Goal: Information Seeking & Learning: Learn about a topic

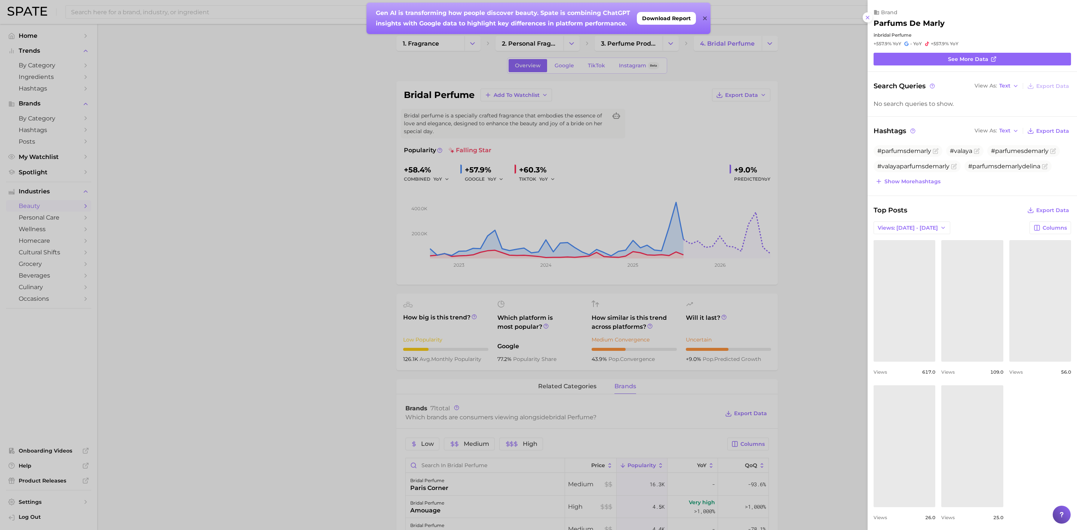
click at [284, 209] on div at bounding box center [538, 265] width 1077 height 530
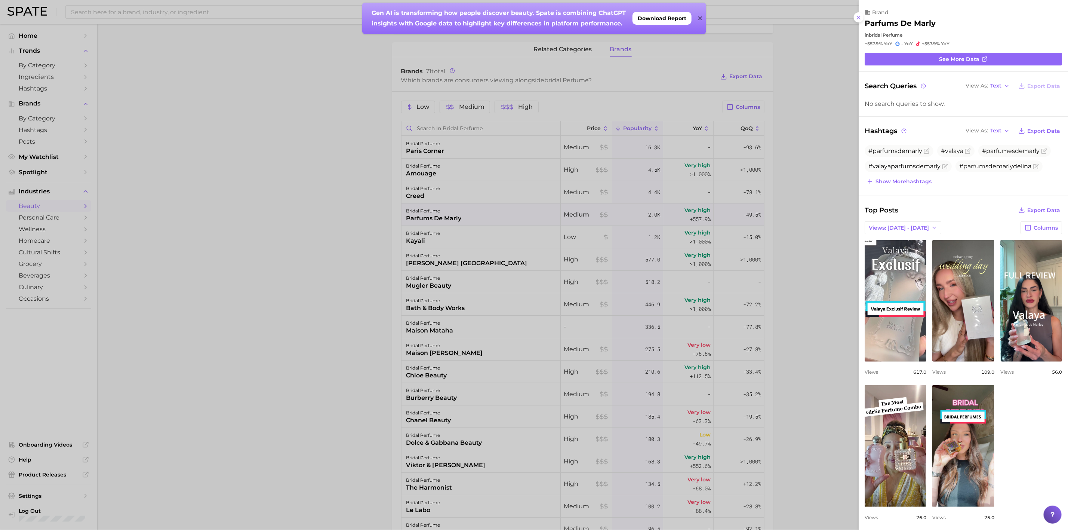
scroll to position [337, 0]
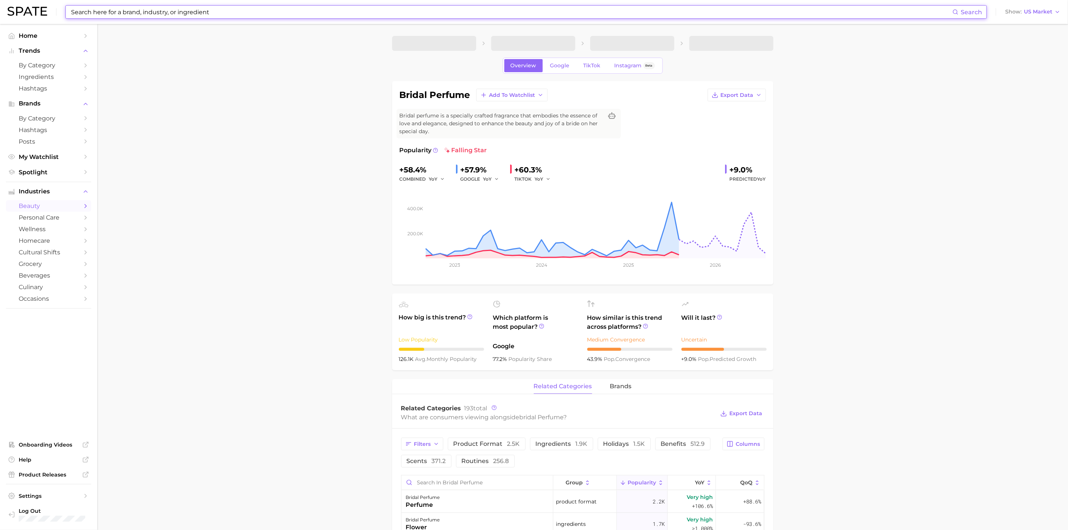
click at [249, 9] on input at bounding box center [511, 12] width 882 height 13
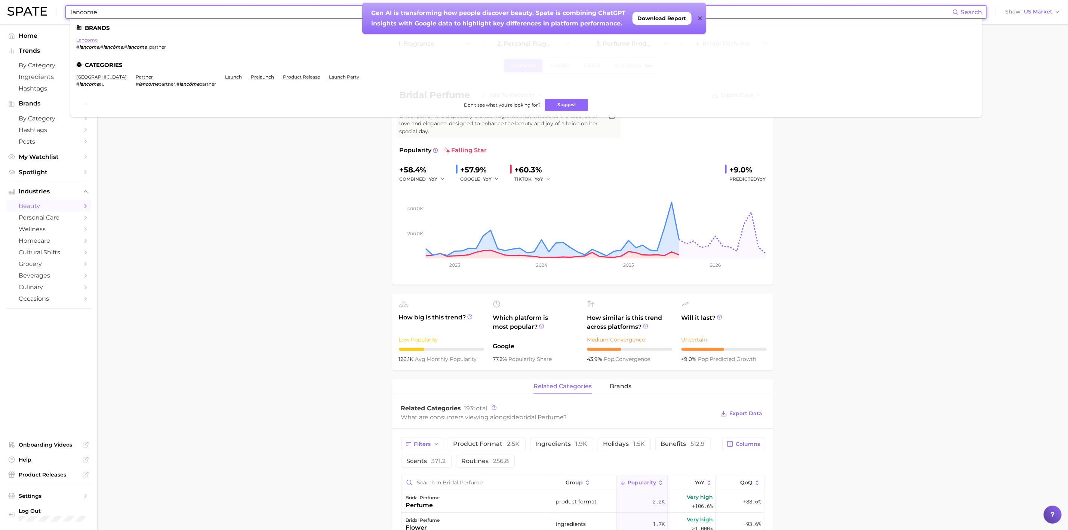
type input "lancome"
click at [83, 38] on link "lancome" at bounding box center [86, 40] width 21 height 6
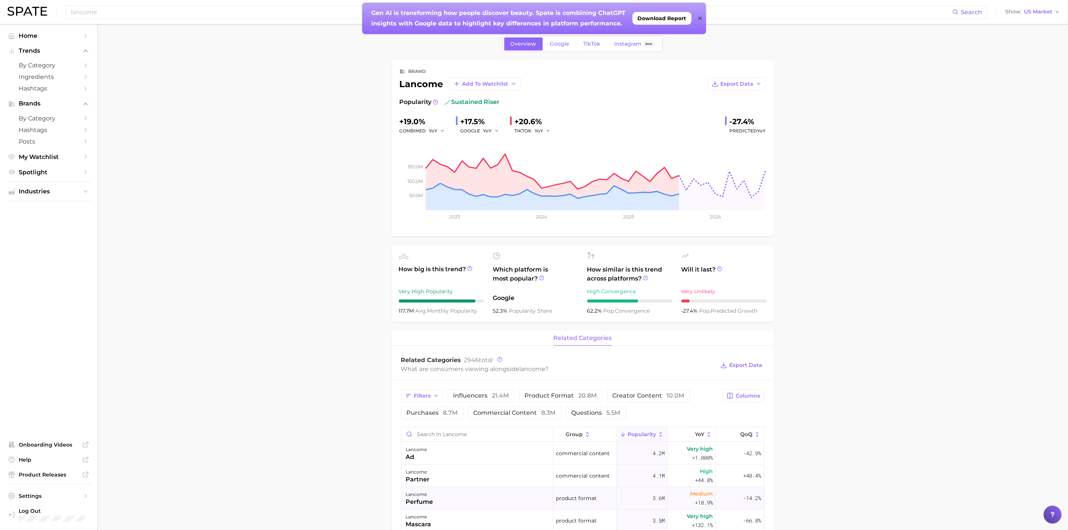
click at [455, 506] on div "lancome perfume" at bounding box center [478, 498] width 152 height 22
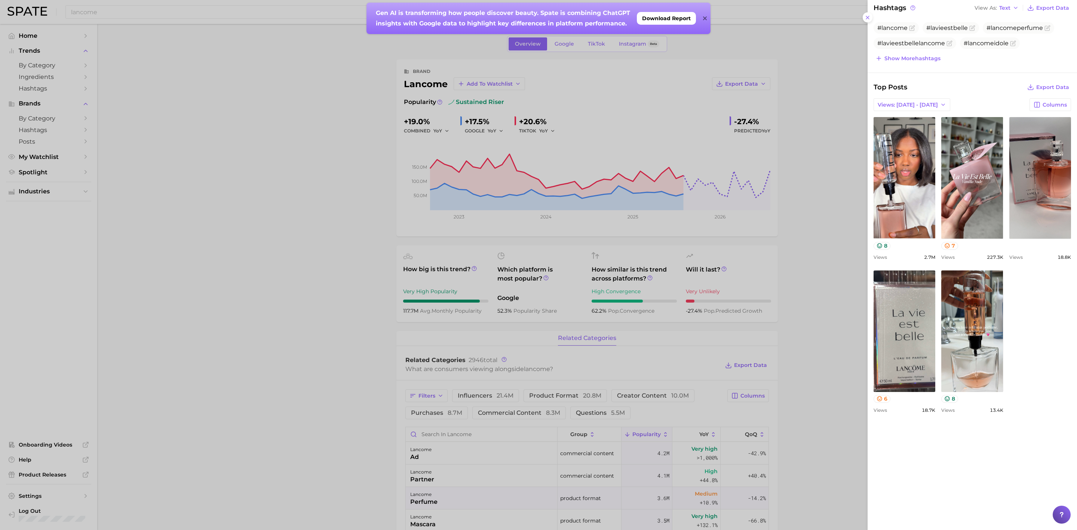
scroll to position [267, 0]
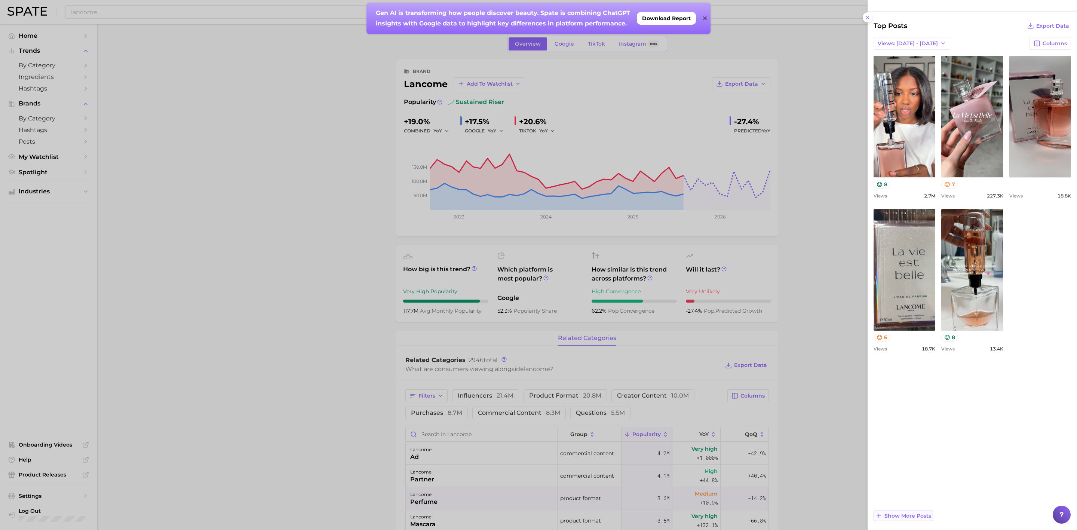
click at [903, 513] on span "Show more posts" at bounding box center [907, 516] width 47 height 6
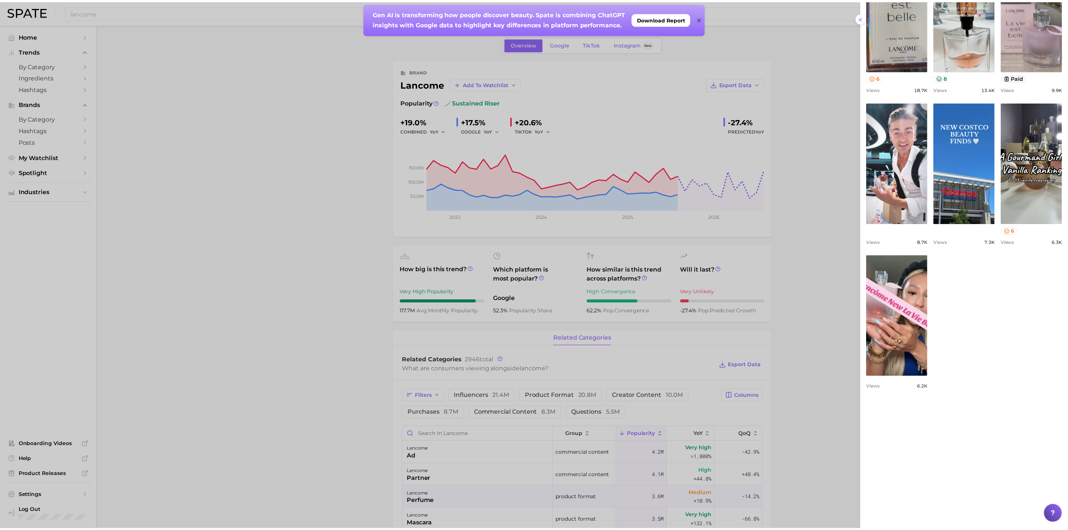
scroll to position [565, 0]
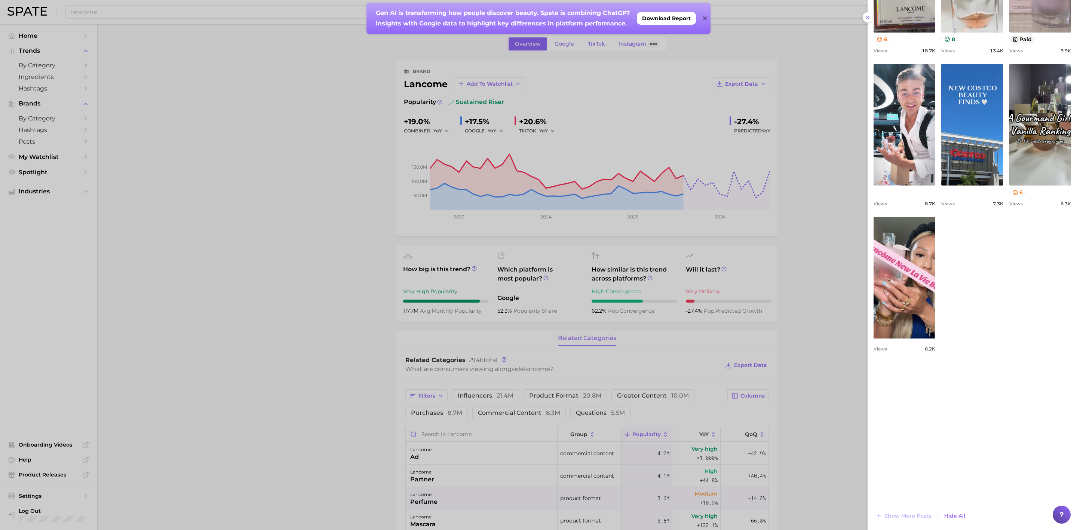
click at [263, 218] on div at bounding box center [538, 265] width 1077 height 530
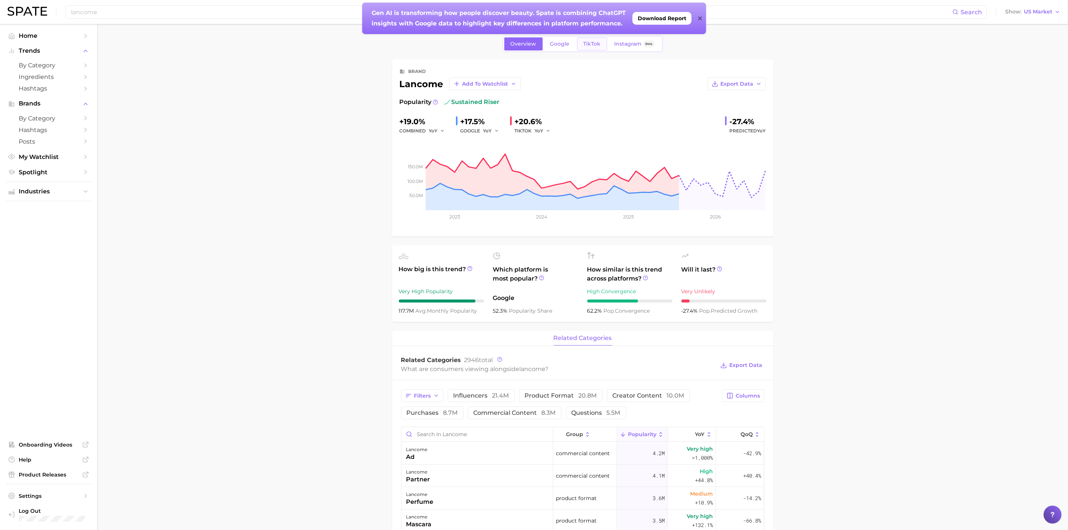
click at [598, 47] on span "TikTok" at bounding box center [592, 44] width 17 height 6
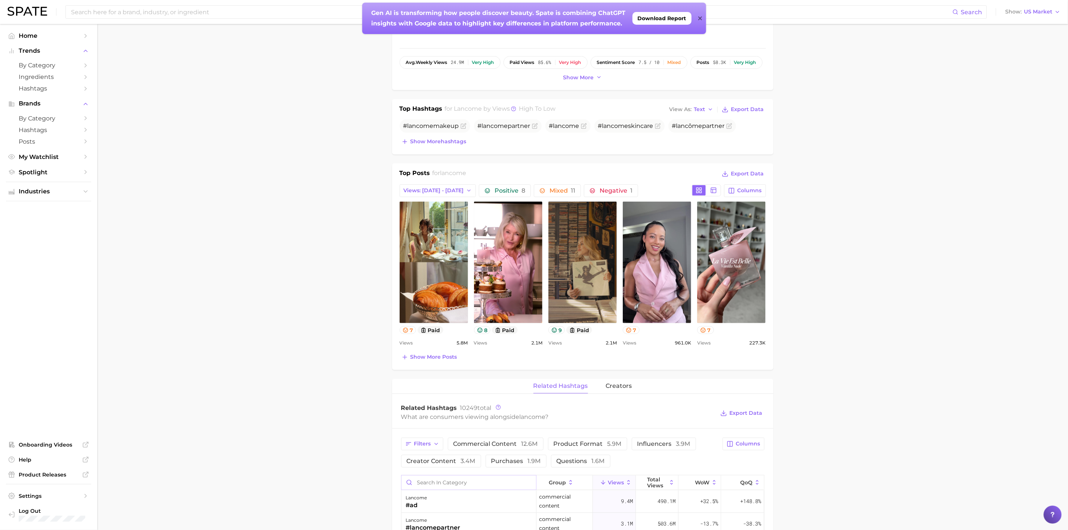
scroll to position [224, 0]
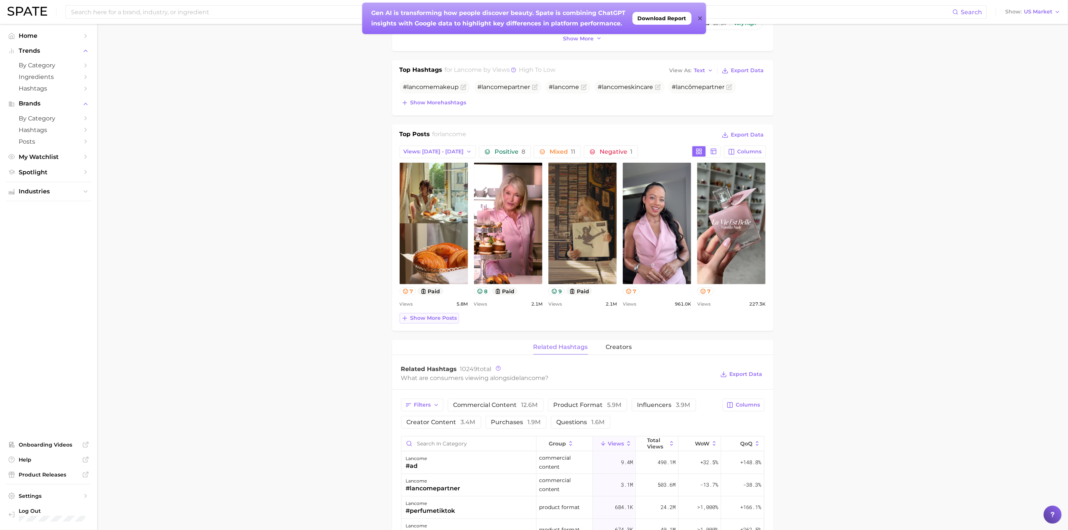
click at [435, 321] on span "Show more posts" at bounding box center [433, 318] width 47 height 6
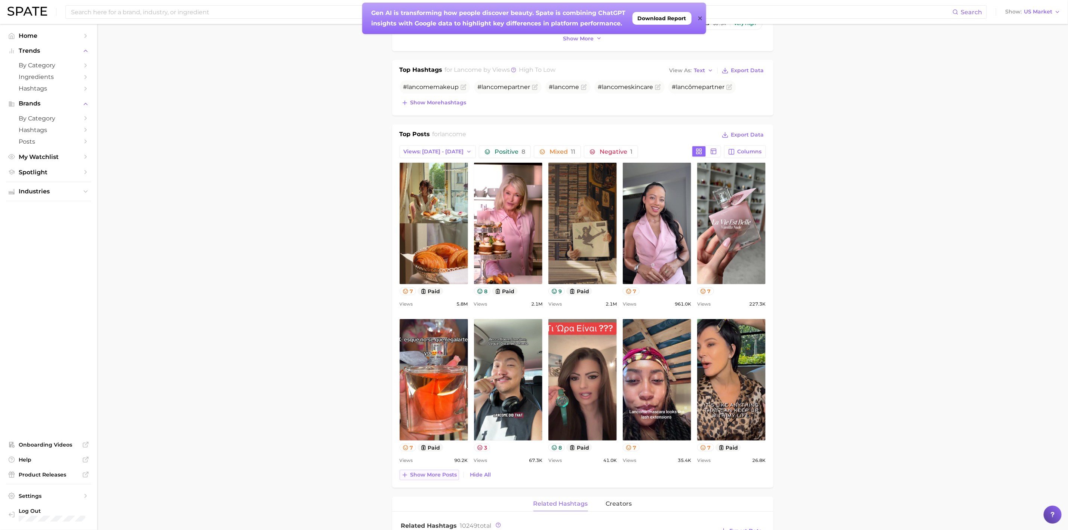
scroll to position [0, 0]
click at [439, 474] on button "Show more posts" at bounding box center [429, 475] width 59 height 10
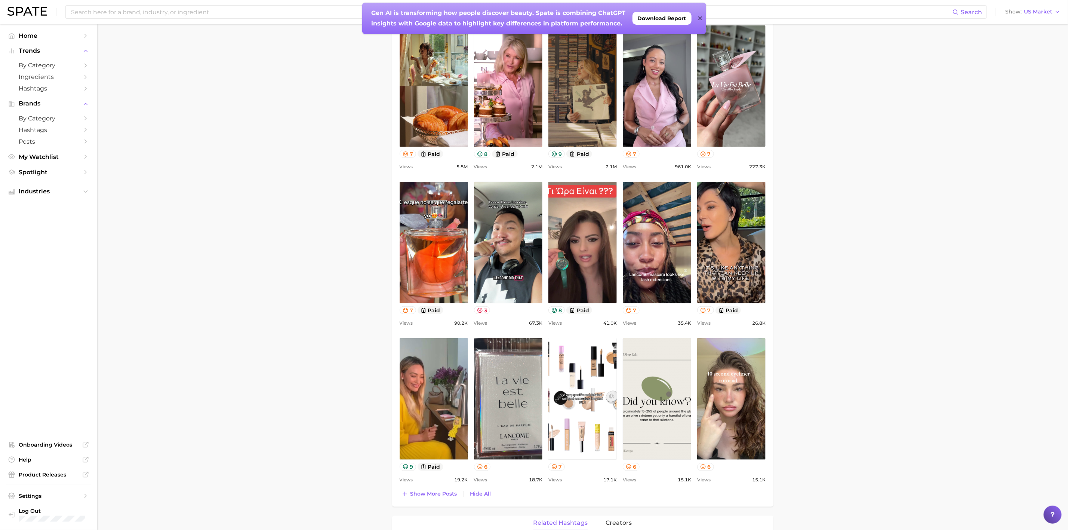
scroll to position [449, 0]
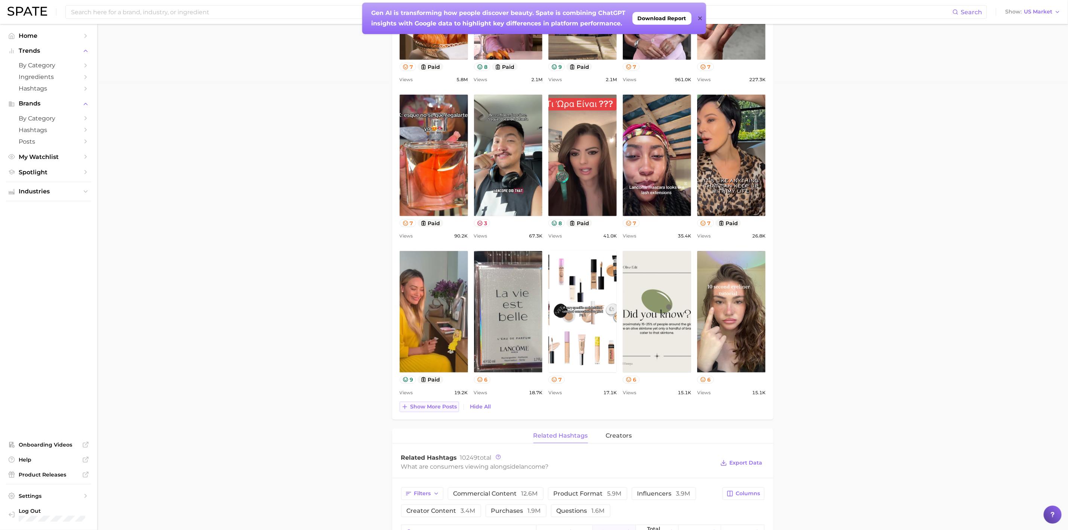
click at [432, 408] on span "Show more posts" at bounding box center [433, 406] width 47 height 6
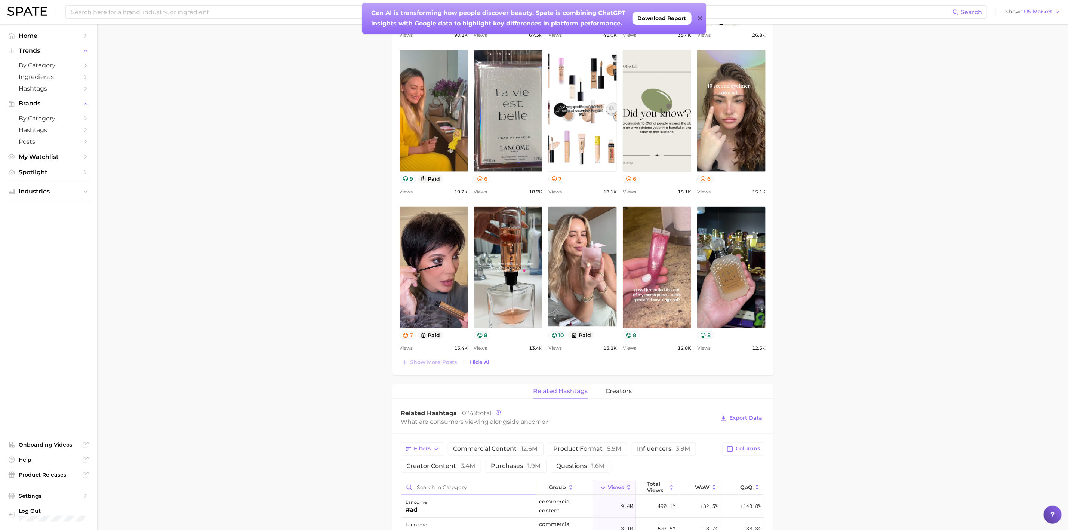
scroll to position [0, 0]
